Goal: Register for event/course

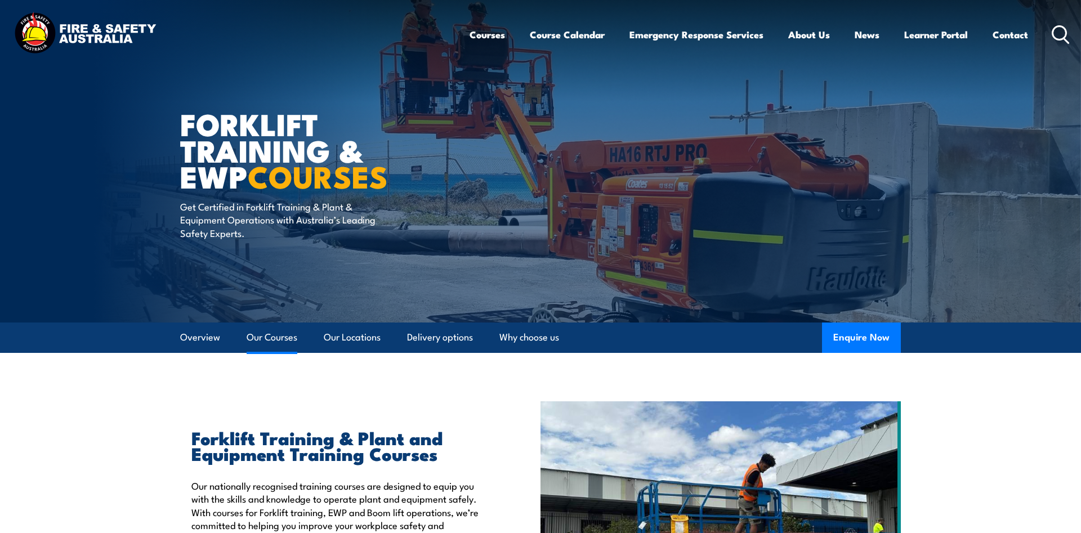
click at [277, 336] on link "Our Courses" at bounding box center [272, 338] width 51 height 30
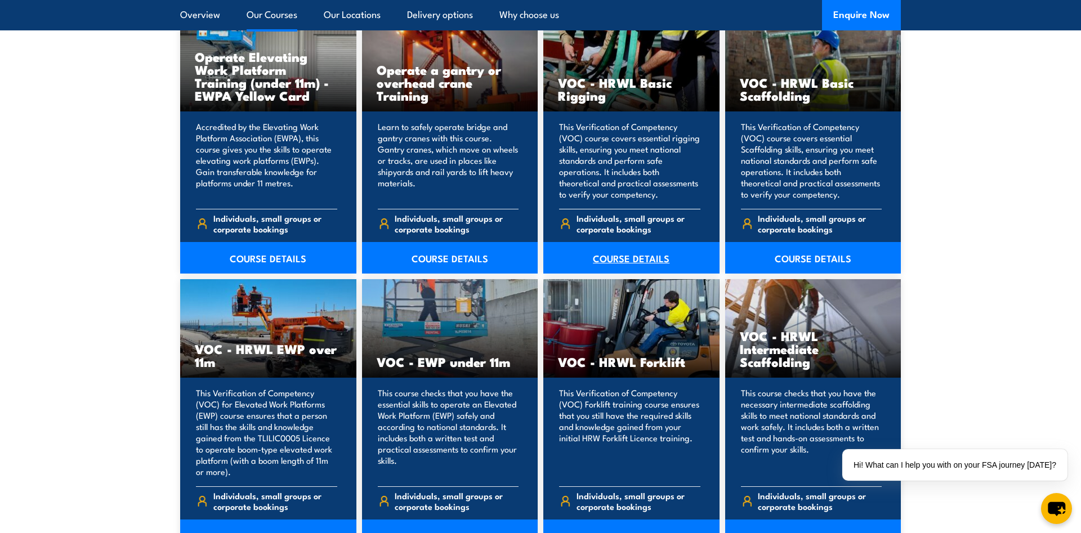
scroll to position [1257, 0]
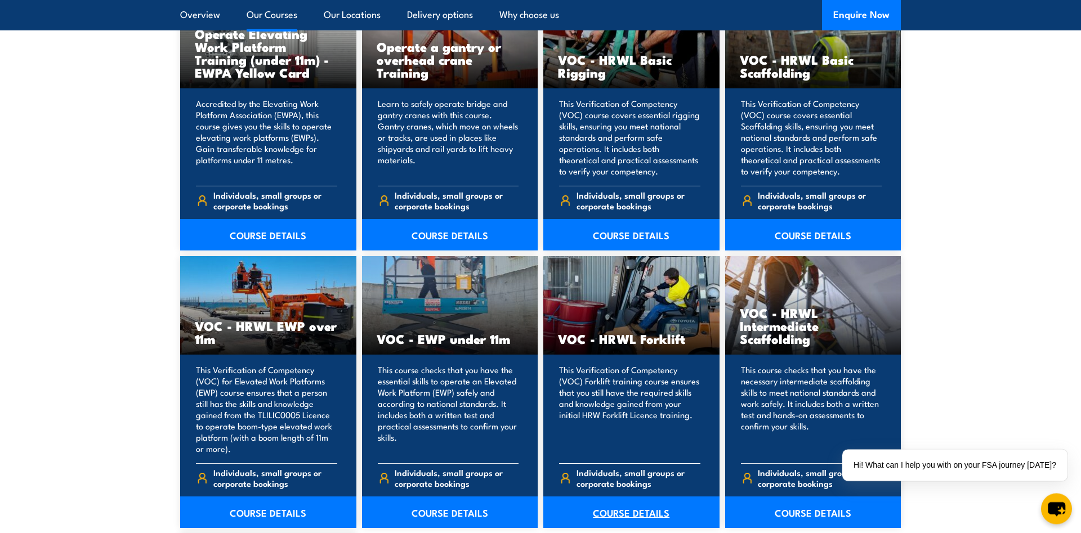
click at [634, 516] on link "COURSE DETAILS" at bounding box center [632, 513] width 176 height 32
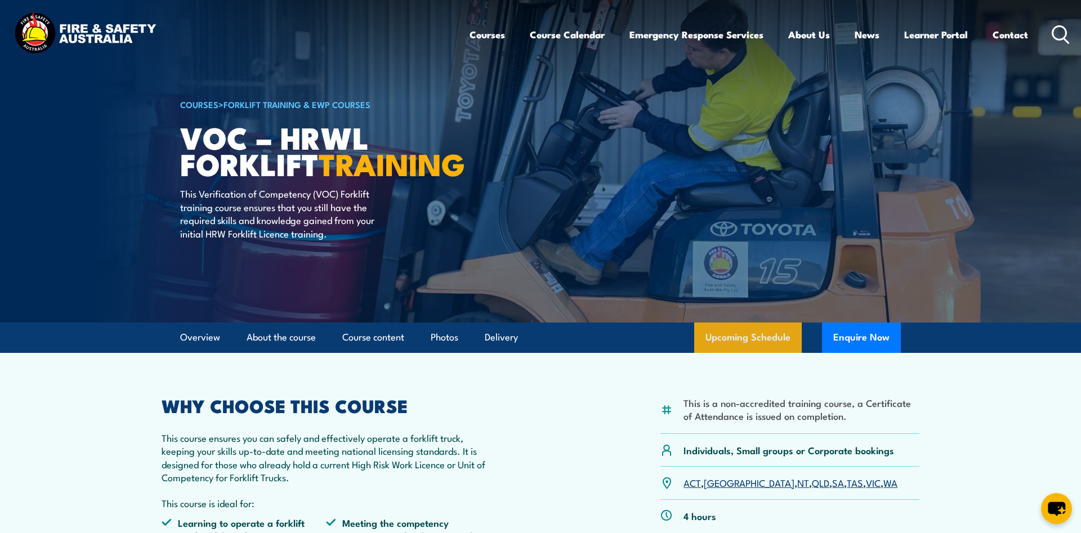
click at [740, 329] on link "Upcoming Schedule" at bounding box center [748, 338] width 108 height 30
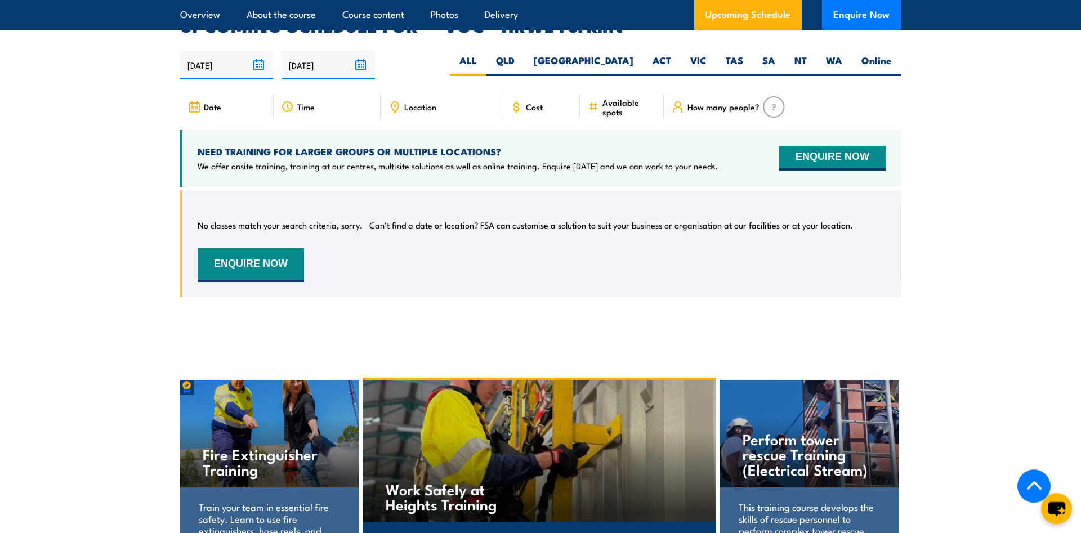
scroll to position [1672, 0]
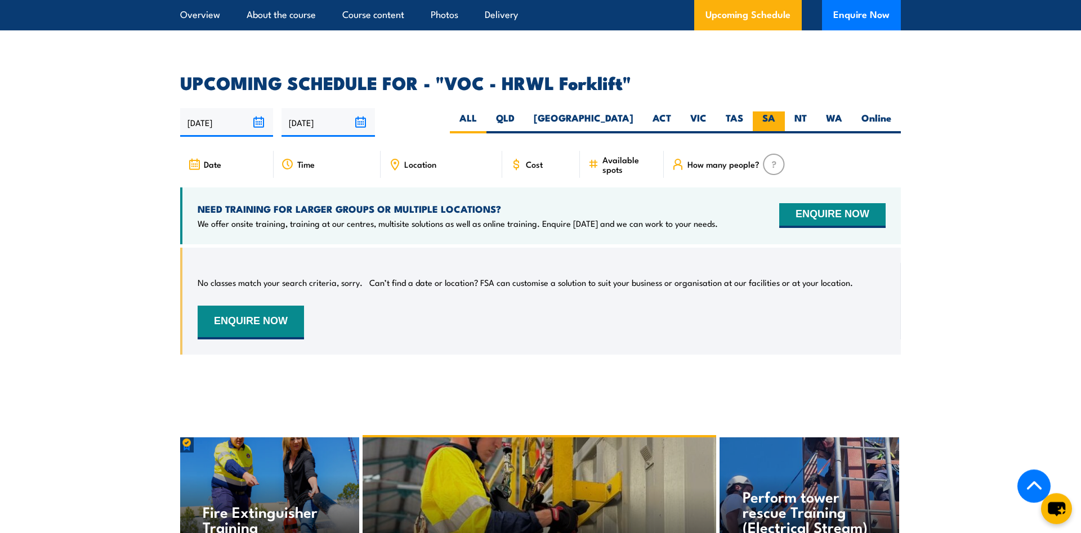
click at [767, 112] on label "SA" at bounding box center [769, 123] width 32 height 22
click at [776, 112] on input "SA" at bounding box center [779, 115] width 7 height 7
radio input "true"
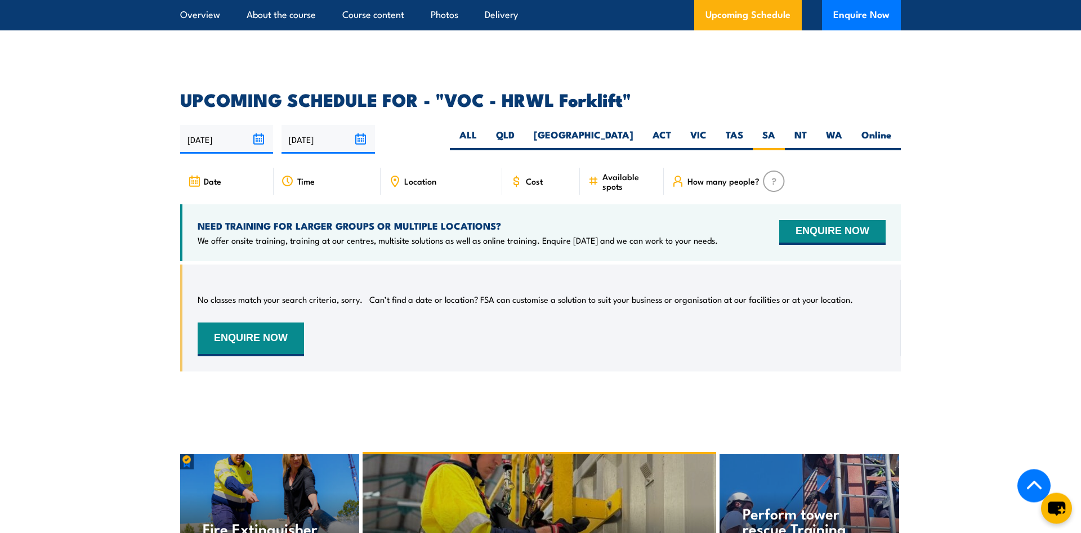
scroll to position [1614, 0]
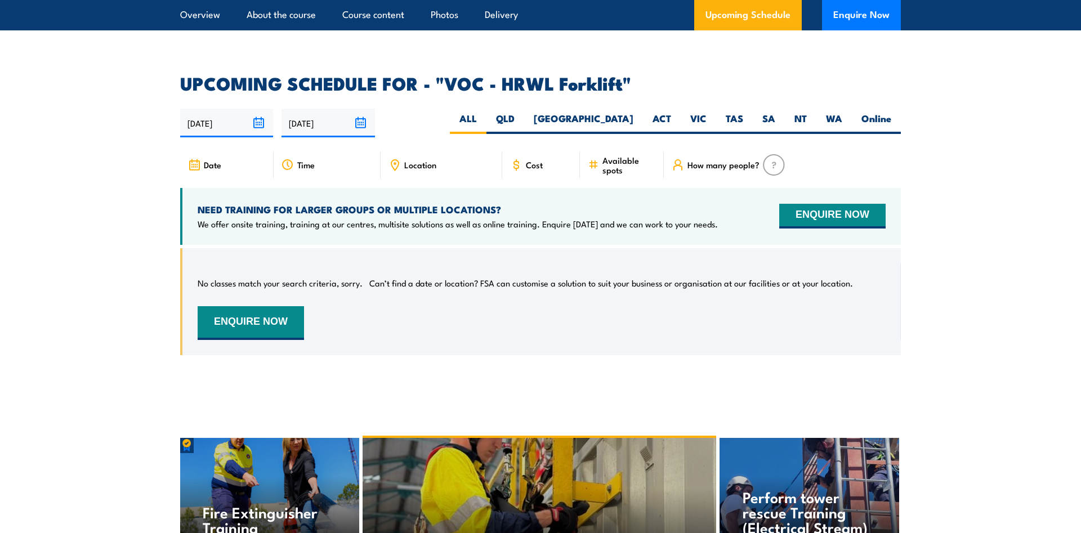
scroll to position [1671, 0]
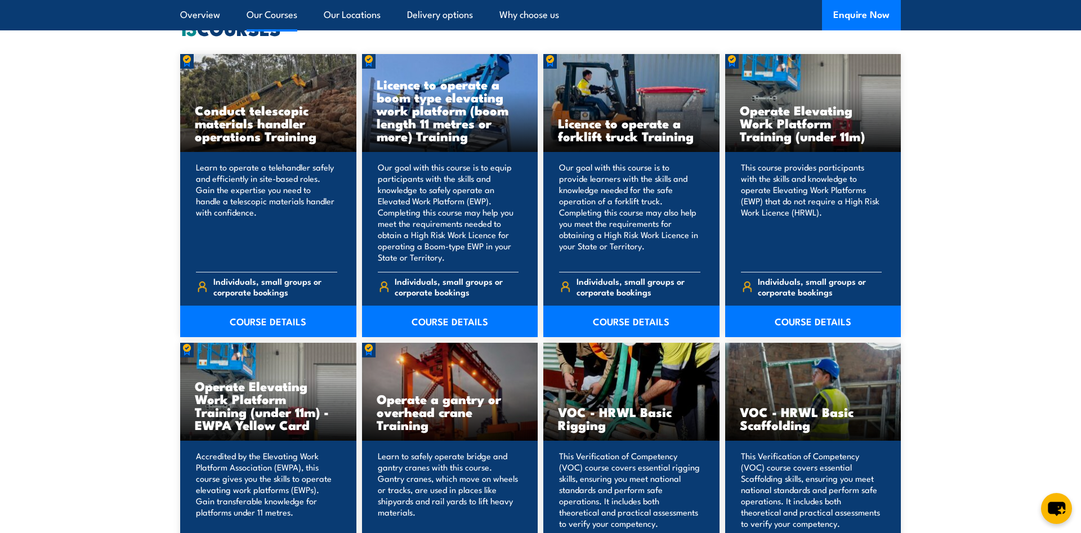
scroll to position [882, 0]
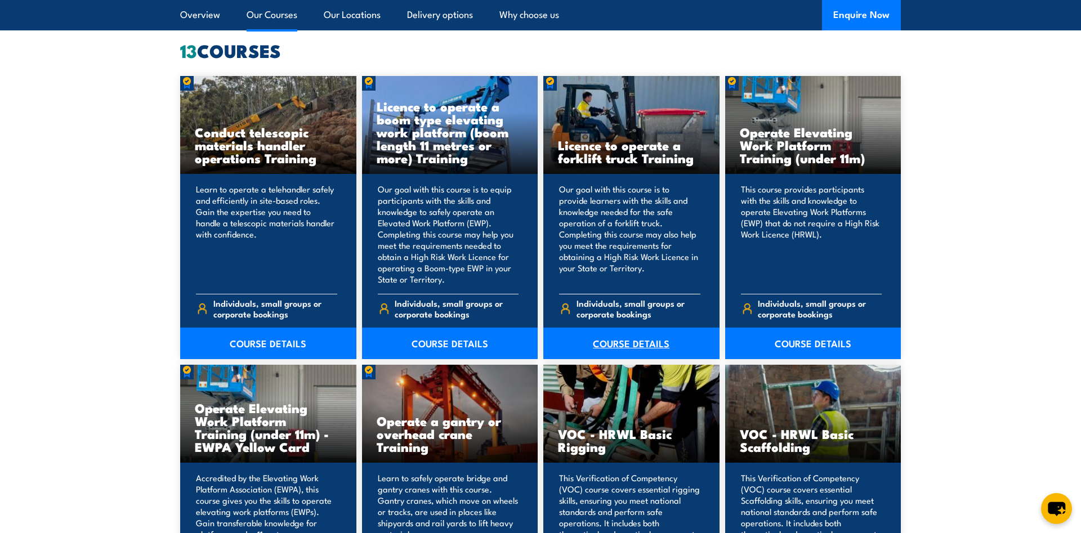
click at [629, 341] on link "COURSE DETAILS" at bounding box center [632, 344] width 176 height 32
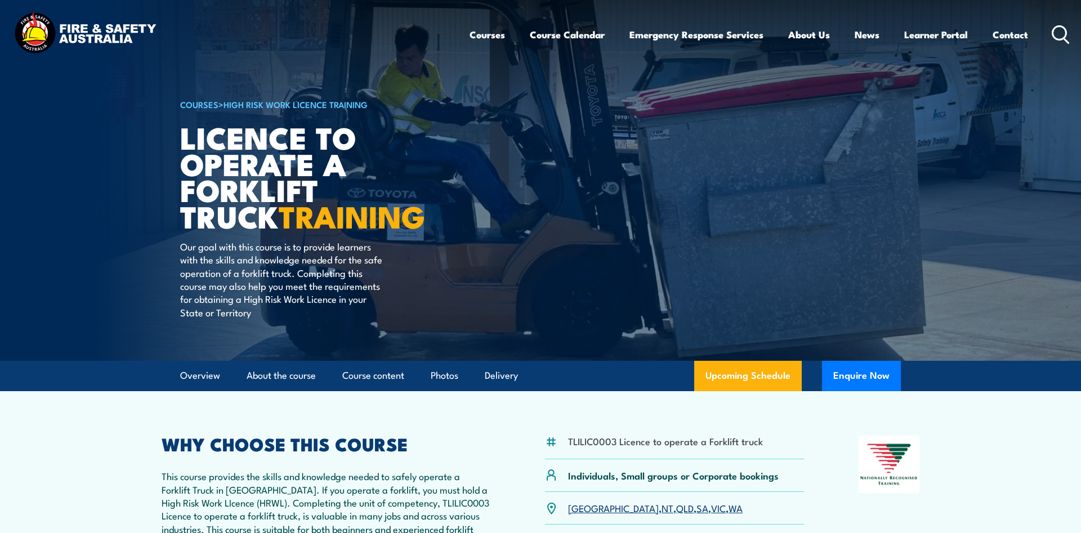
scroll to position [115, 0]
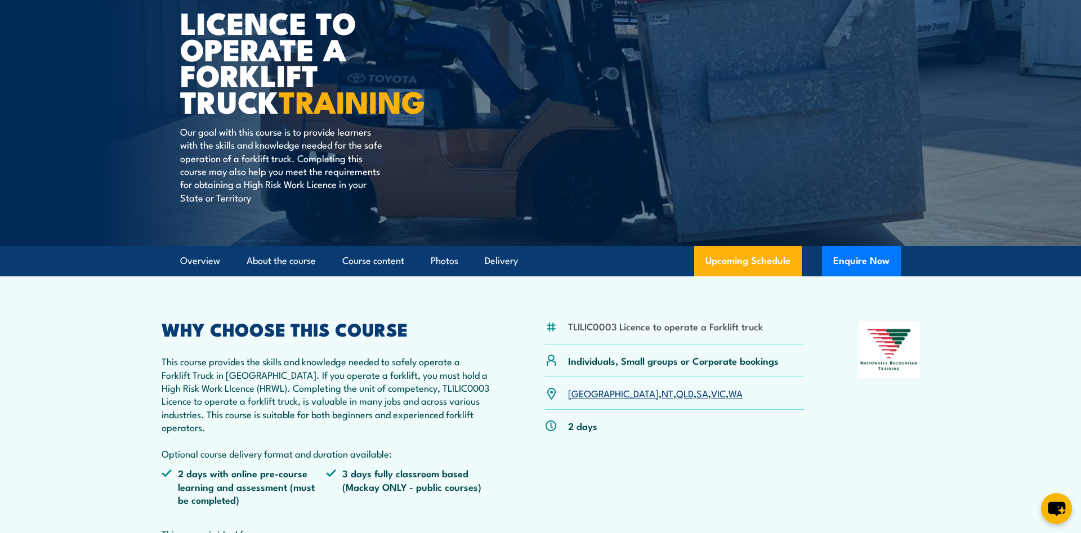
click at [697, 397] on link "SA" at bounding box center [703, 393] width 12 height 14
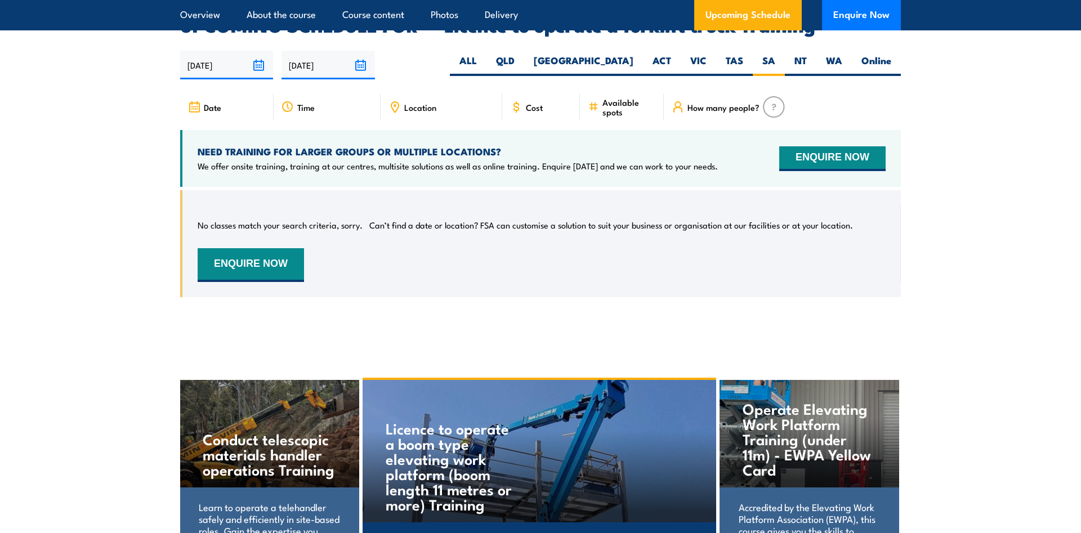
scroll to position [1885, 0]
click at [258, 51] on input "[DATE]" at bounding box center [226, 65] width 93 height 29
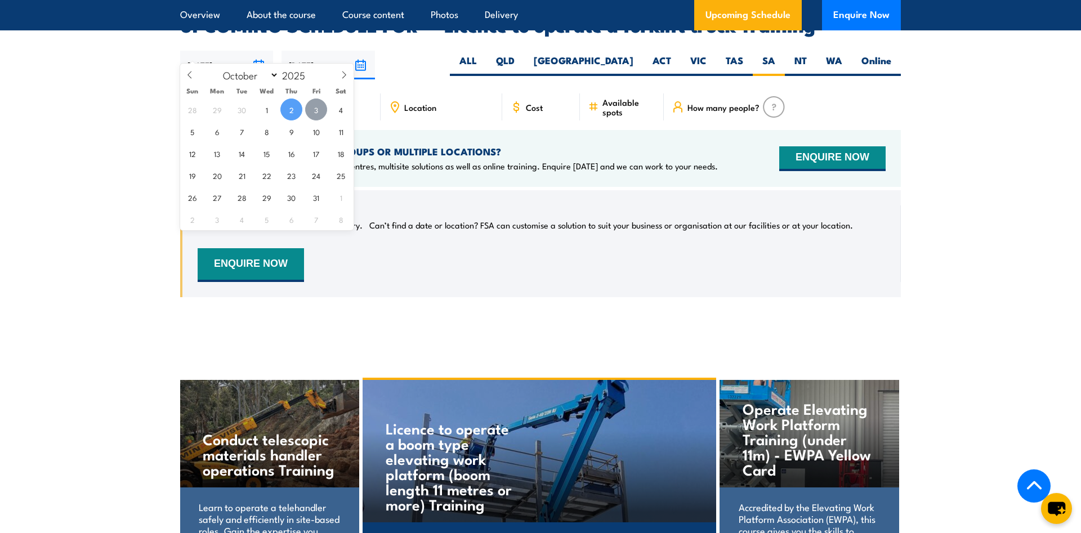
click at [316, 114] on span "3" at bounding box center [316, 110] width 22 height 22
type input "03/10/2025"
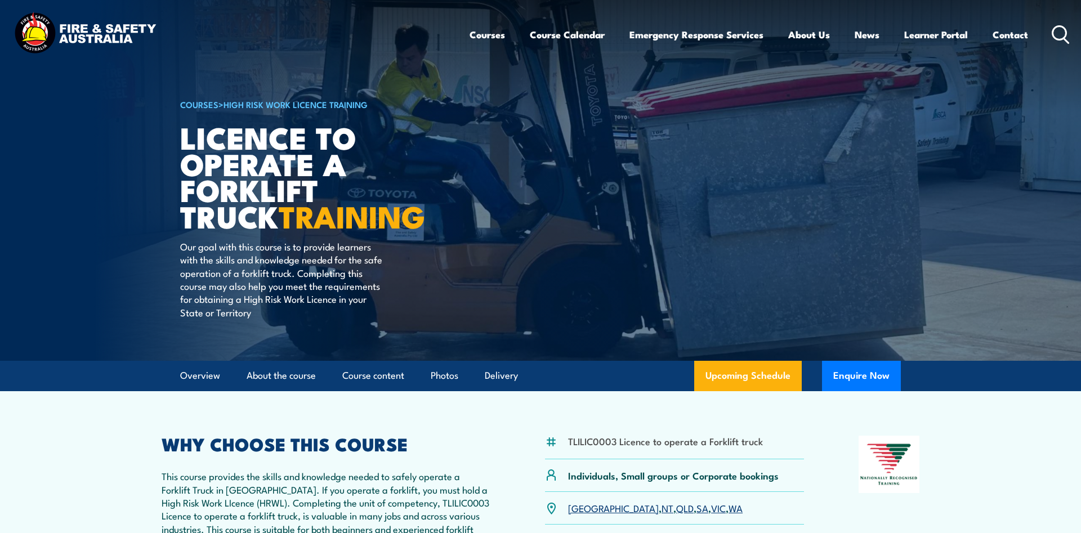
scroll to position [1885, 0]
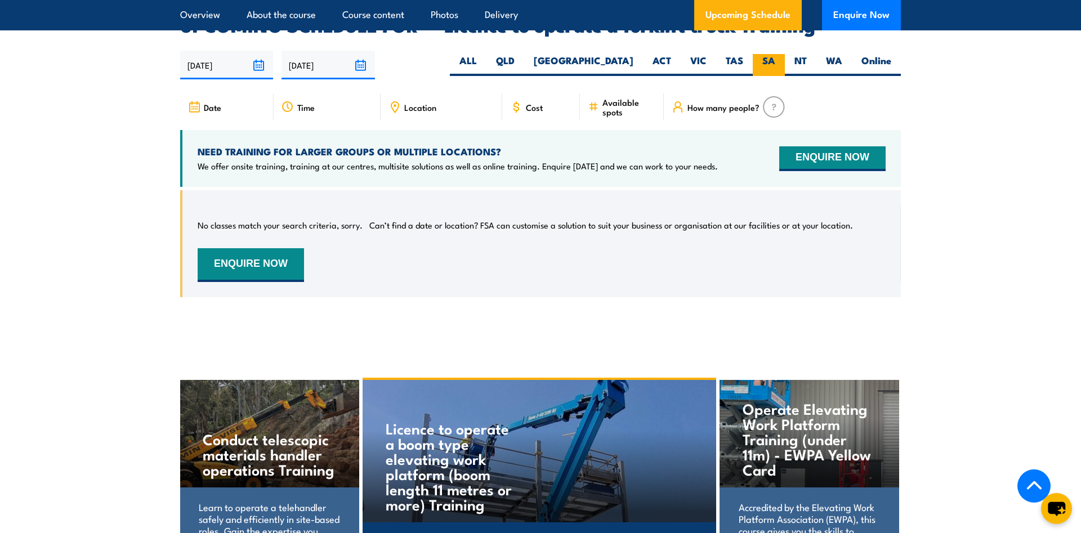
click at [765, 54] on label "SA" at bounding box center [769, 65] width 32 height 22
click at [776, 54] on input "SA" at bounding box center [779, 57] width 7 height 7
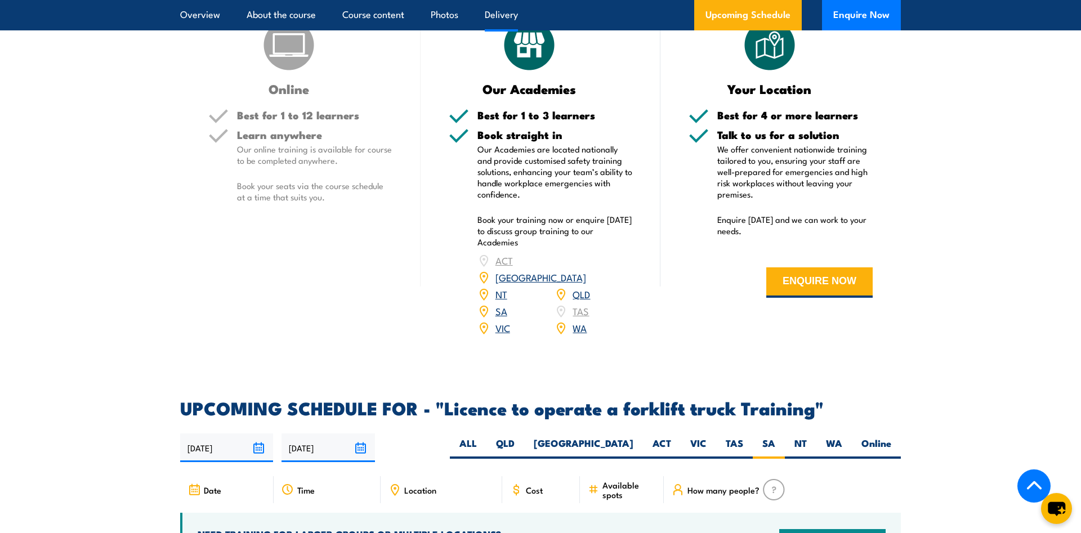
scroll to position [1483, 0]
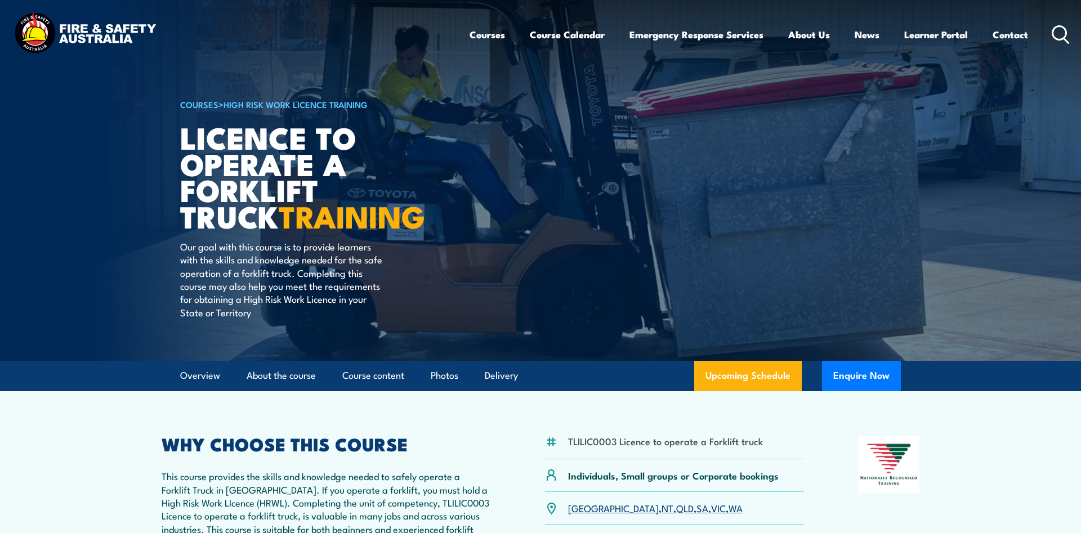
scroll to position [1885, 0]
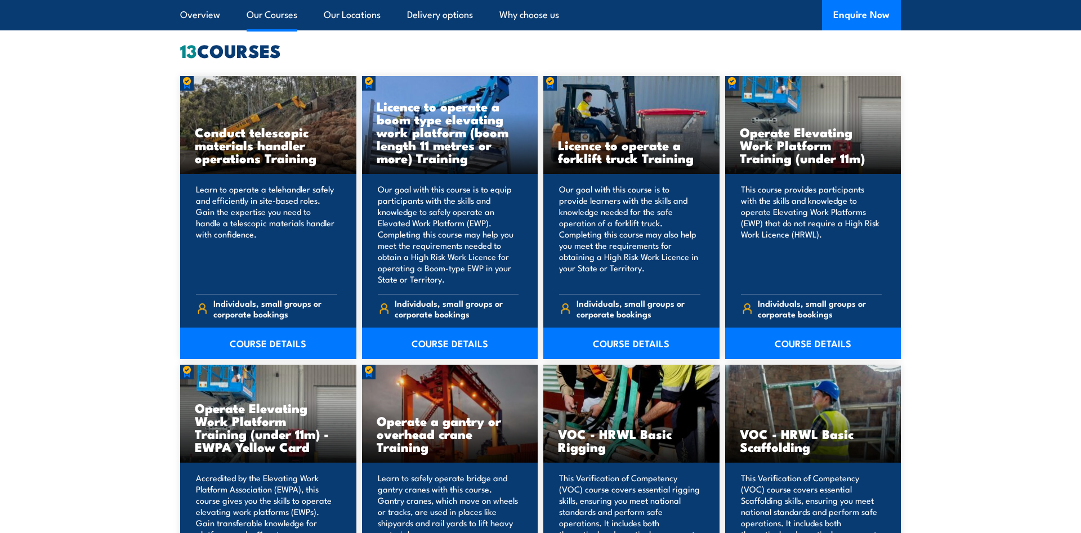
scroll to position [896, 0]
